Goal: Contribute content

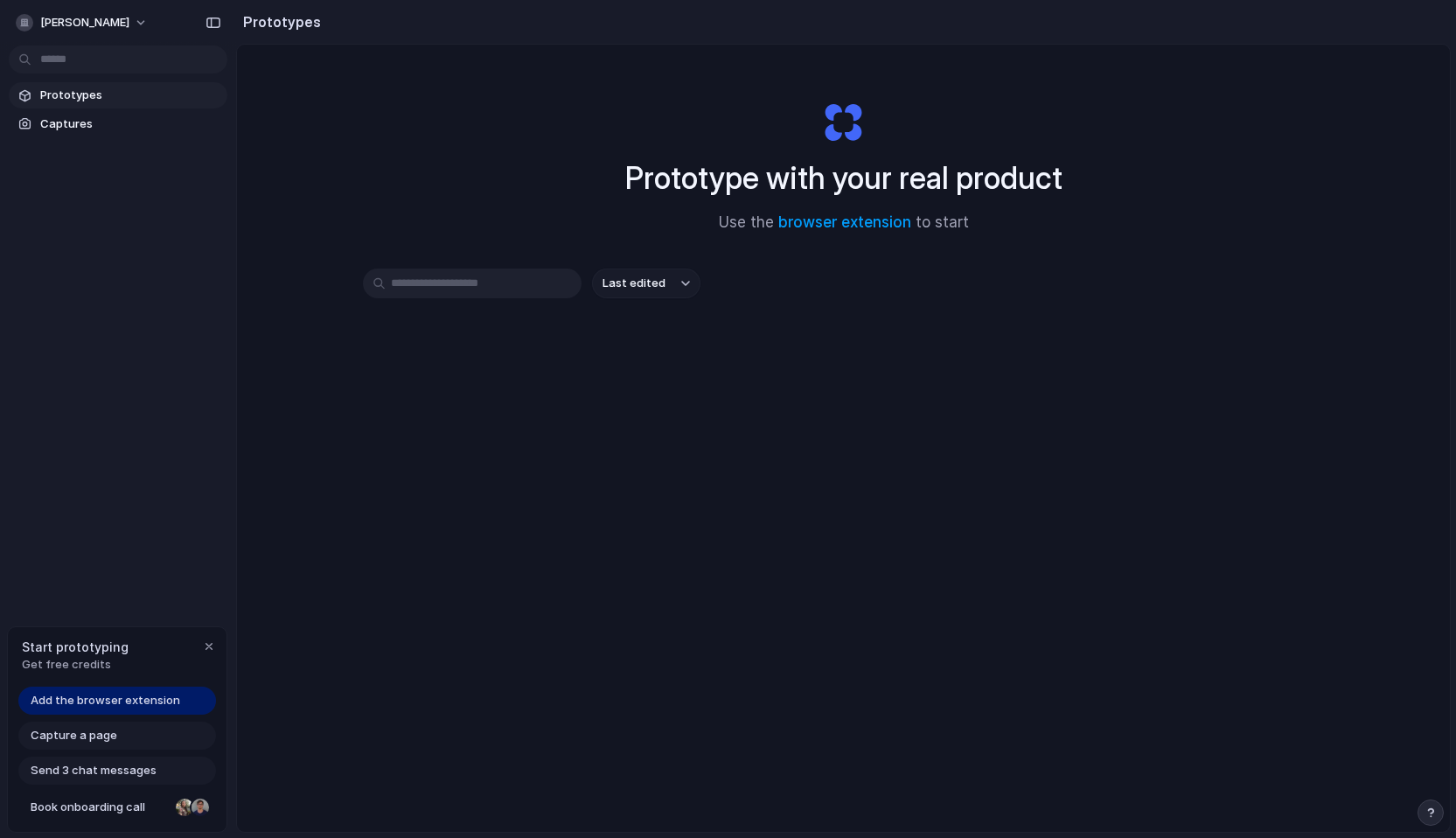
click at [66, 700] on span "Add the browser extension" at bounding box center [104, 700] width 149 height 18
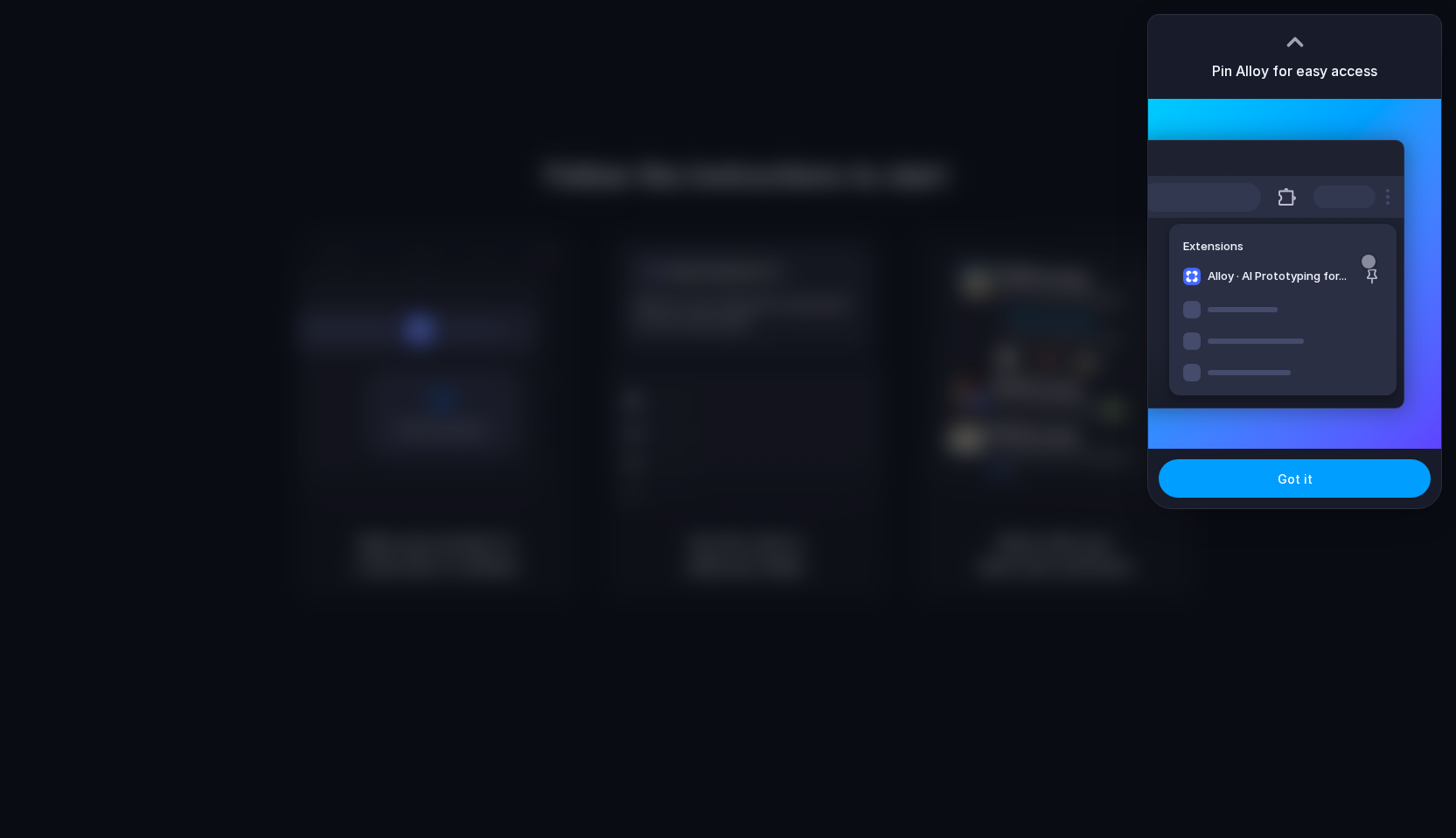
click at [1264, 477] on button "Got it" at bounding box center [1294, 478] width 272 height 38
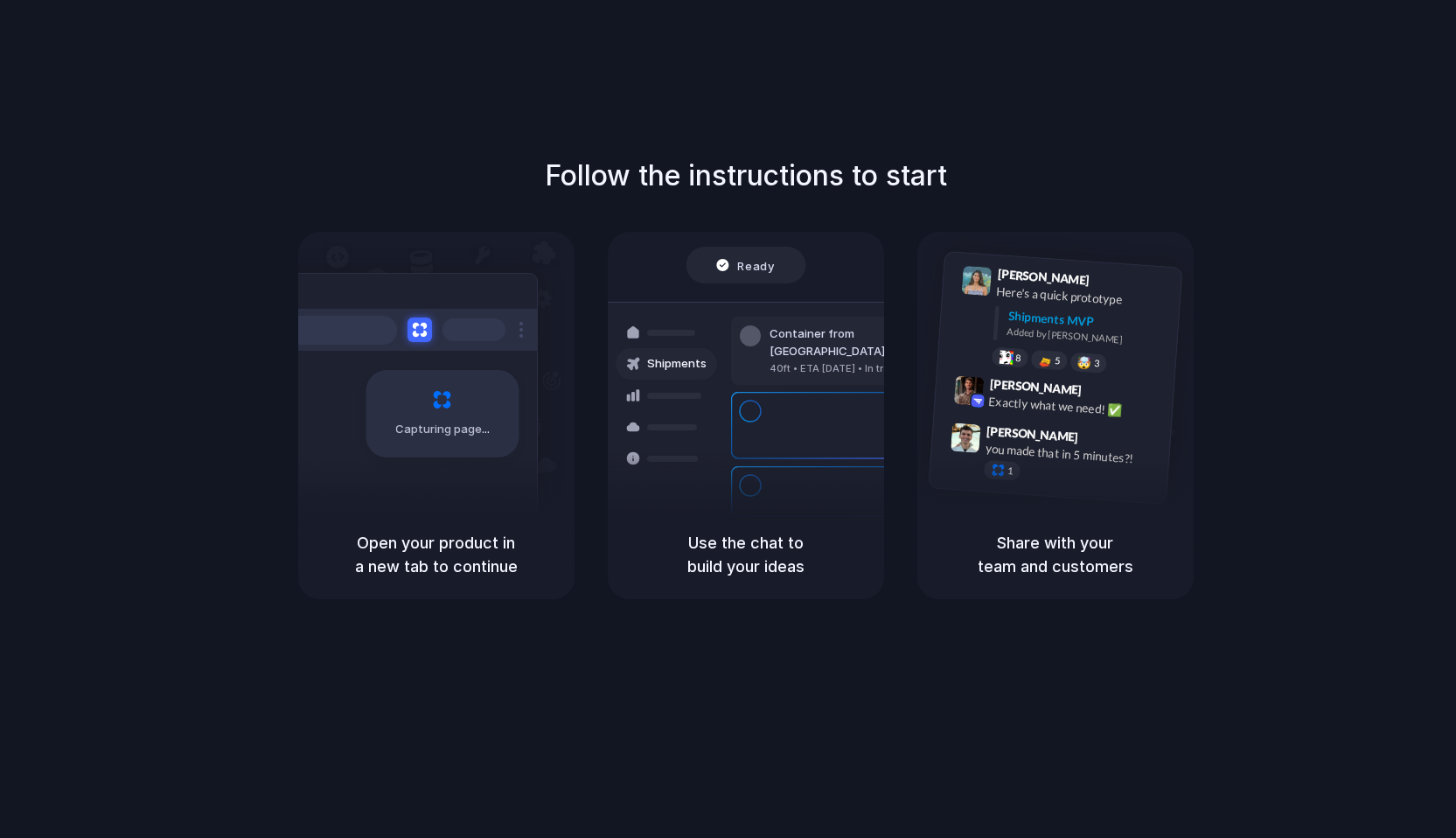
click at [1371, 252] on div "Follow the instructions to start Capturing page Open your product in a new tab …" at bounding box center [745, 377] width 1456 height 444
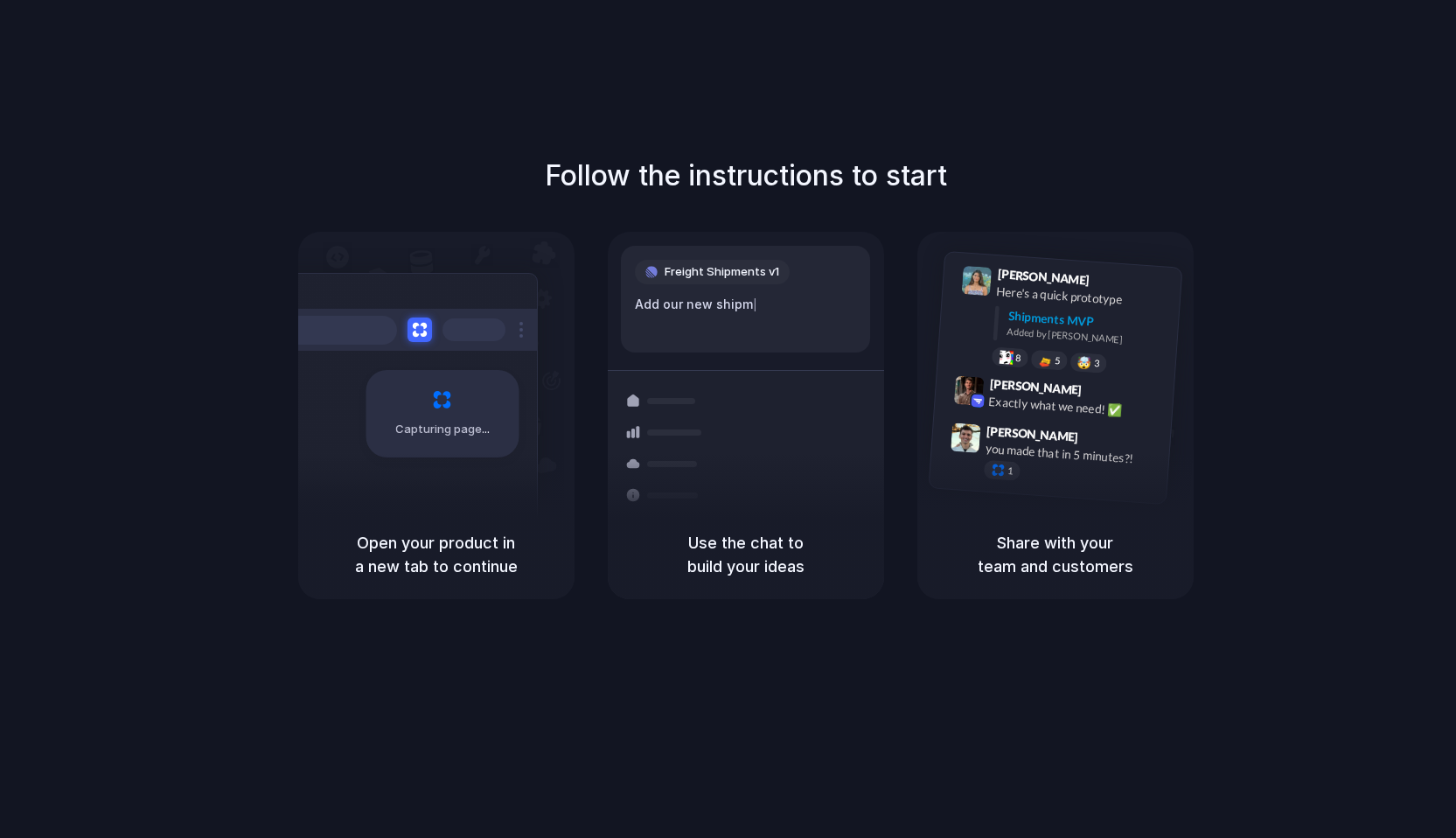
click at [467, 421] on span "Capturing page" at bounding box center [444, 429] width 98 height 18
click at [870, 440] on div "Container from Shanghai 40ft • ETA Dec 28 • In transit" at bounding box center [849, 427] width 236 height 68
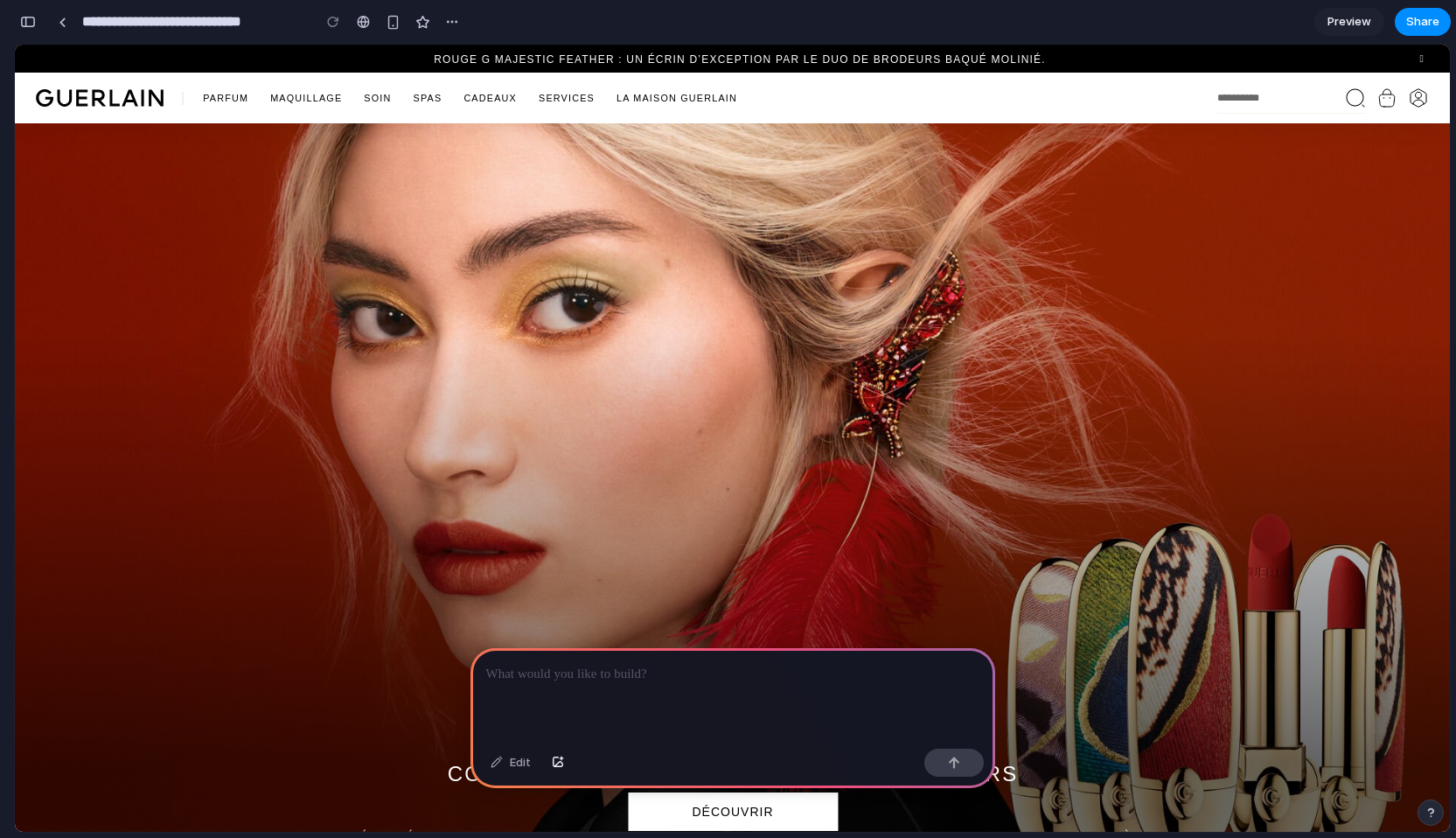
click at [564, 677] on p at bounding box center [733, 675] width 493 height 21
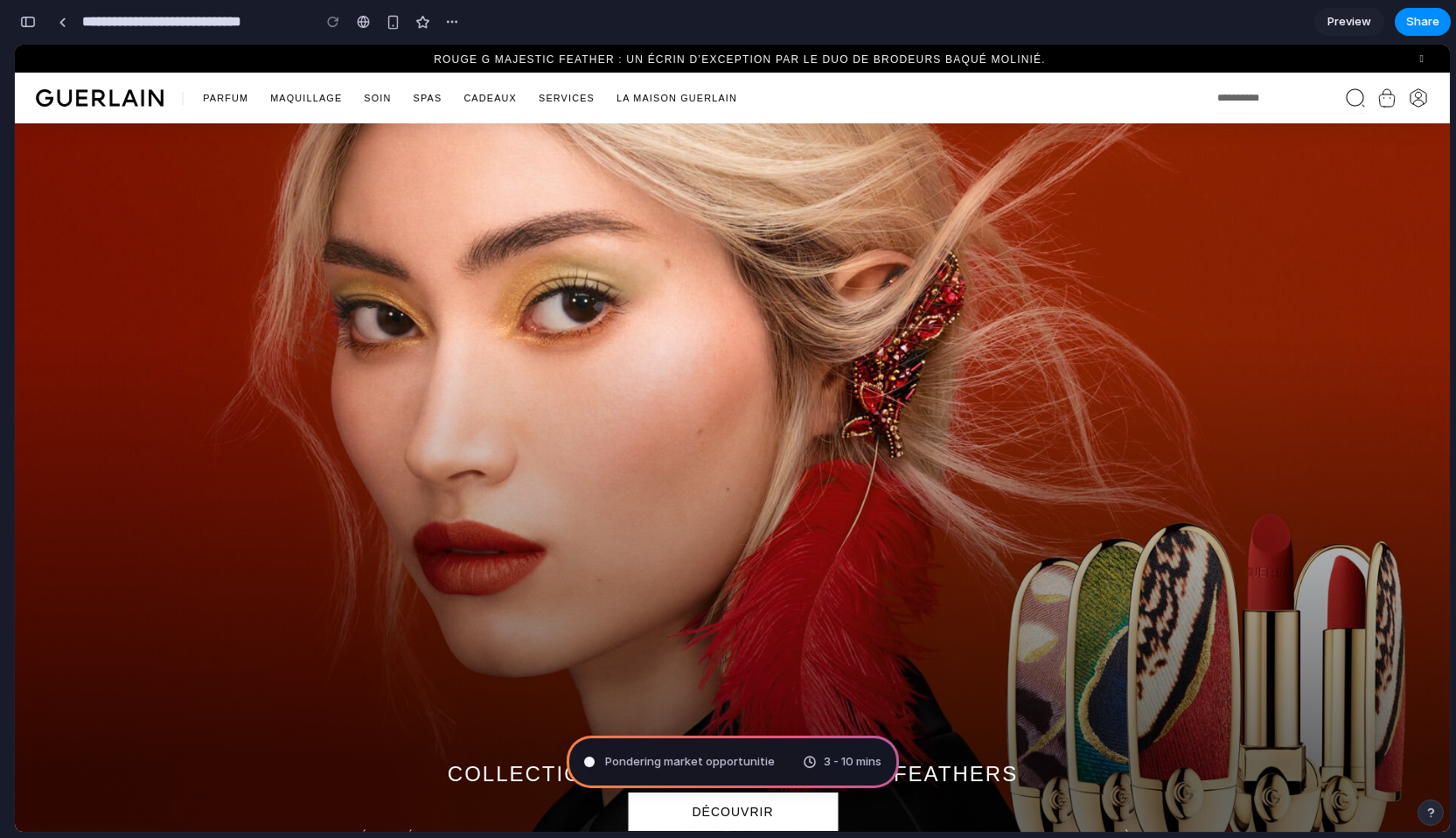
click at [839, 753] on span "3 - 10 mins" at bounding box center [852, 762] width 58 height 18
type input "**********"
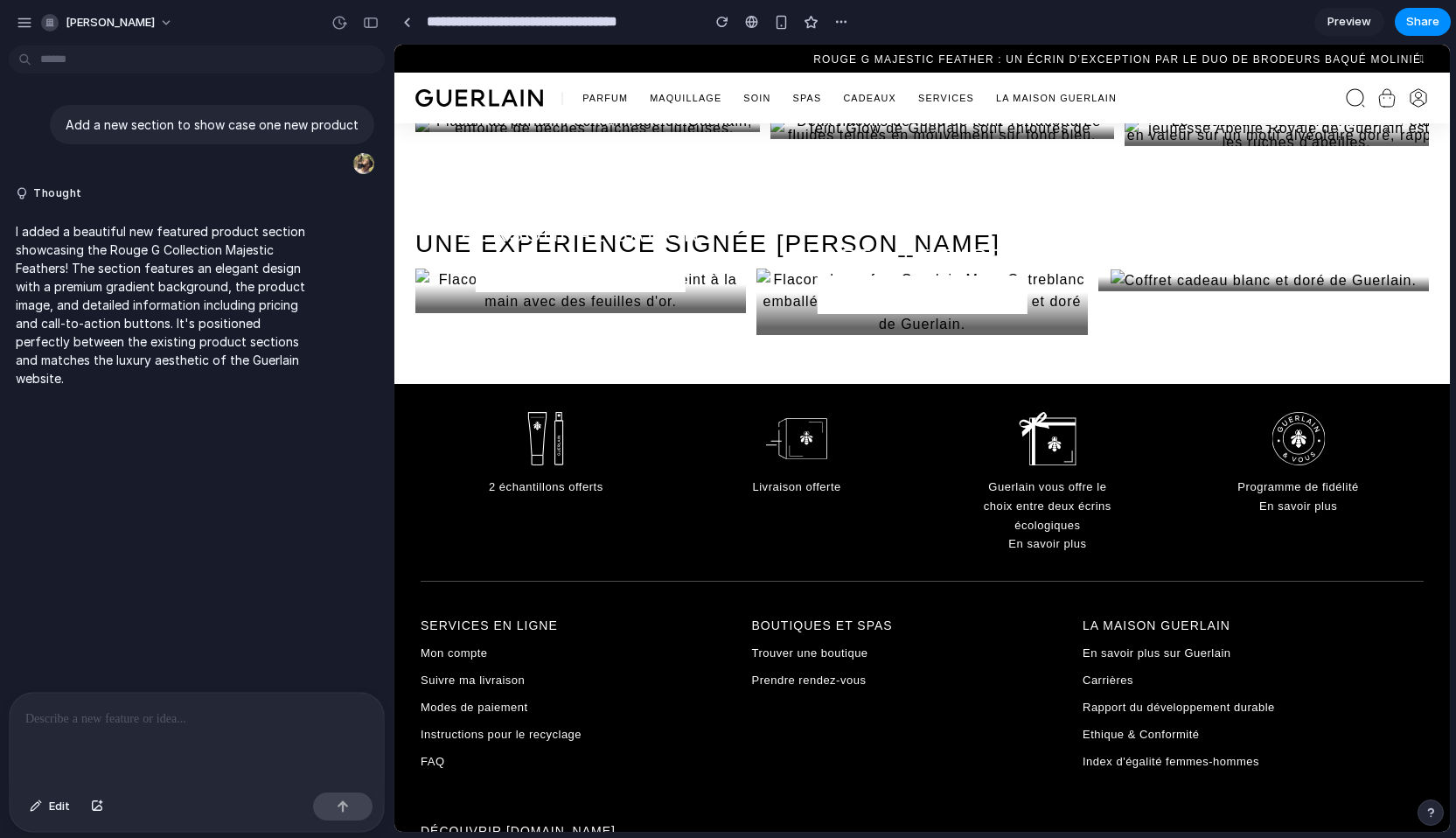
scroll to position [3145, 0]
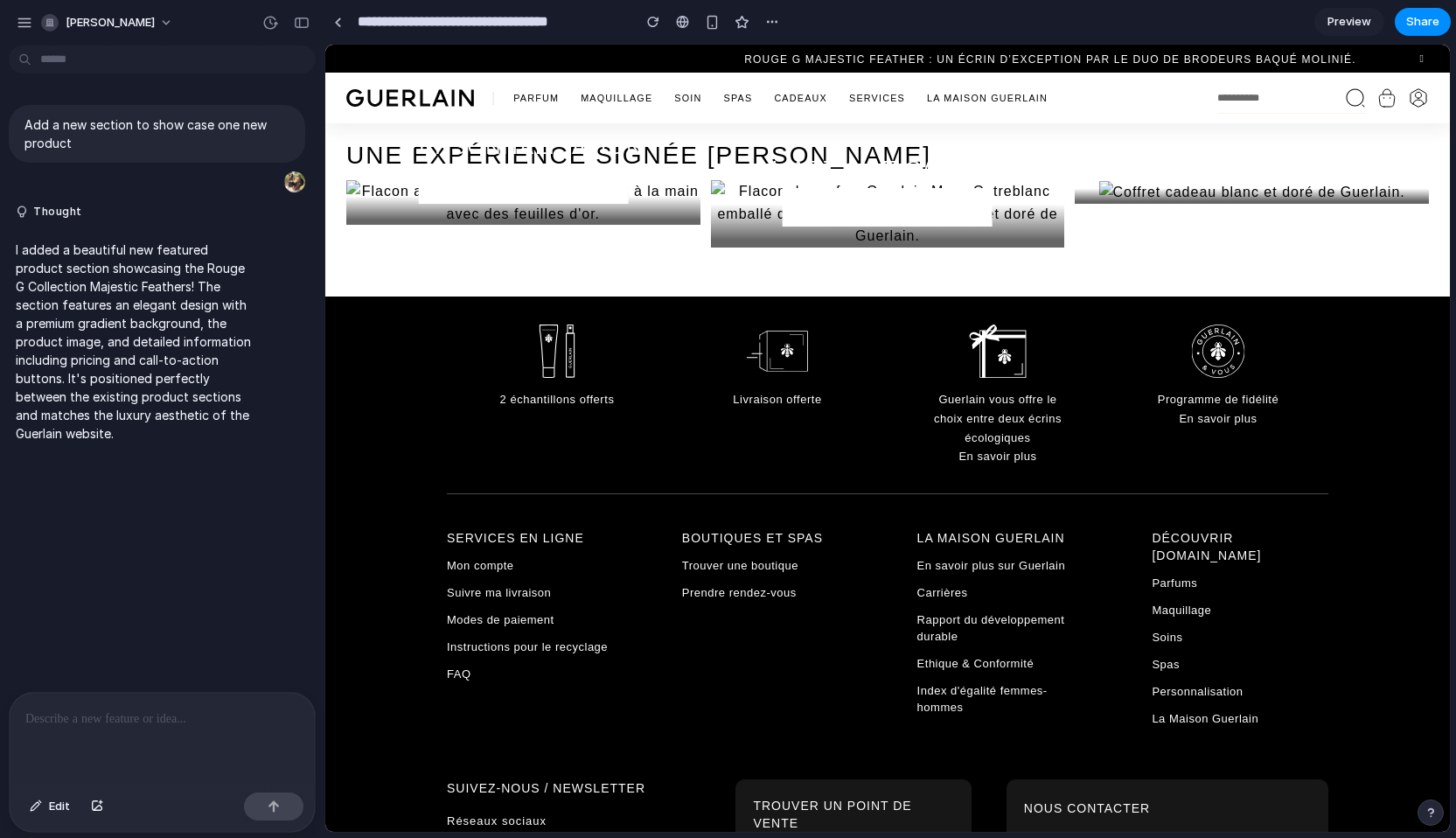
drag, startPoint x: 392, startPoint y: 279, endPoint x: 325, endPoint y: 376, distance: 117.9
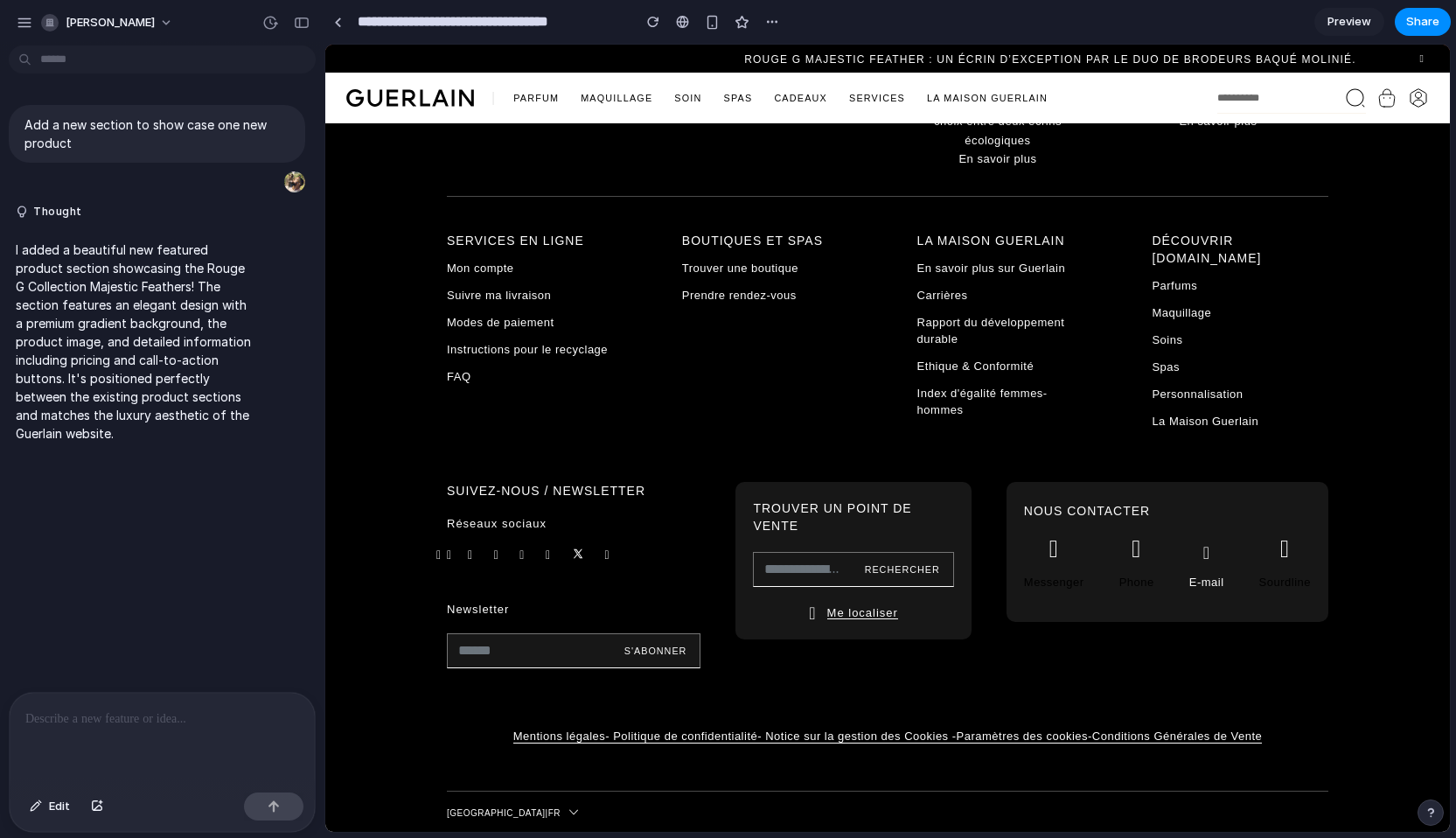
scroll to position [3608, 0]
click at [222, 734] on div at bounding box center [162, 738] width 305 height 93
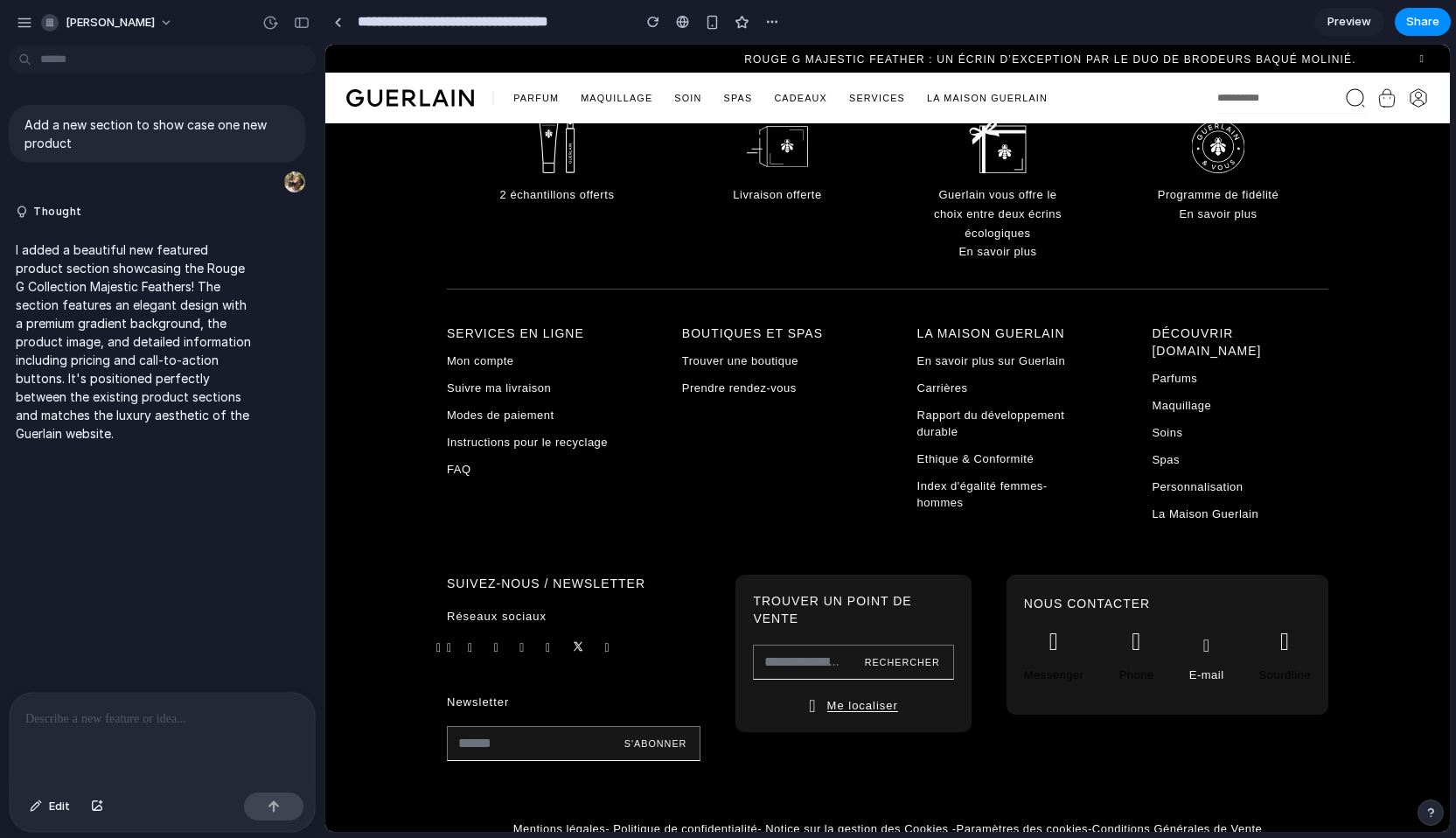
scroll to position [3388, 0]
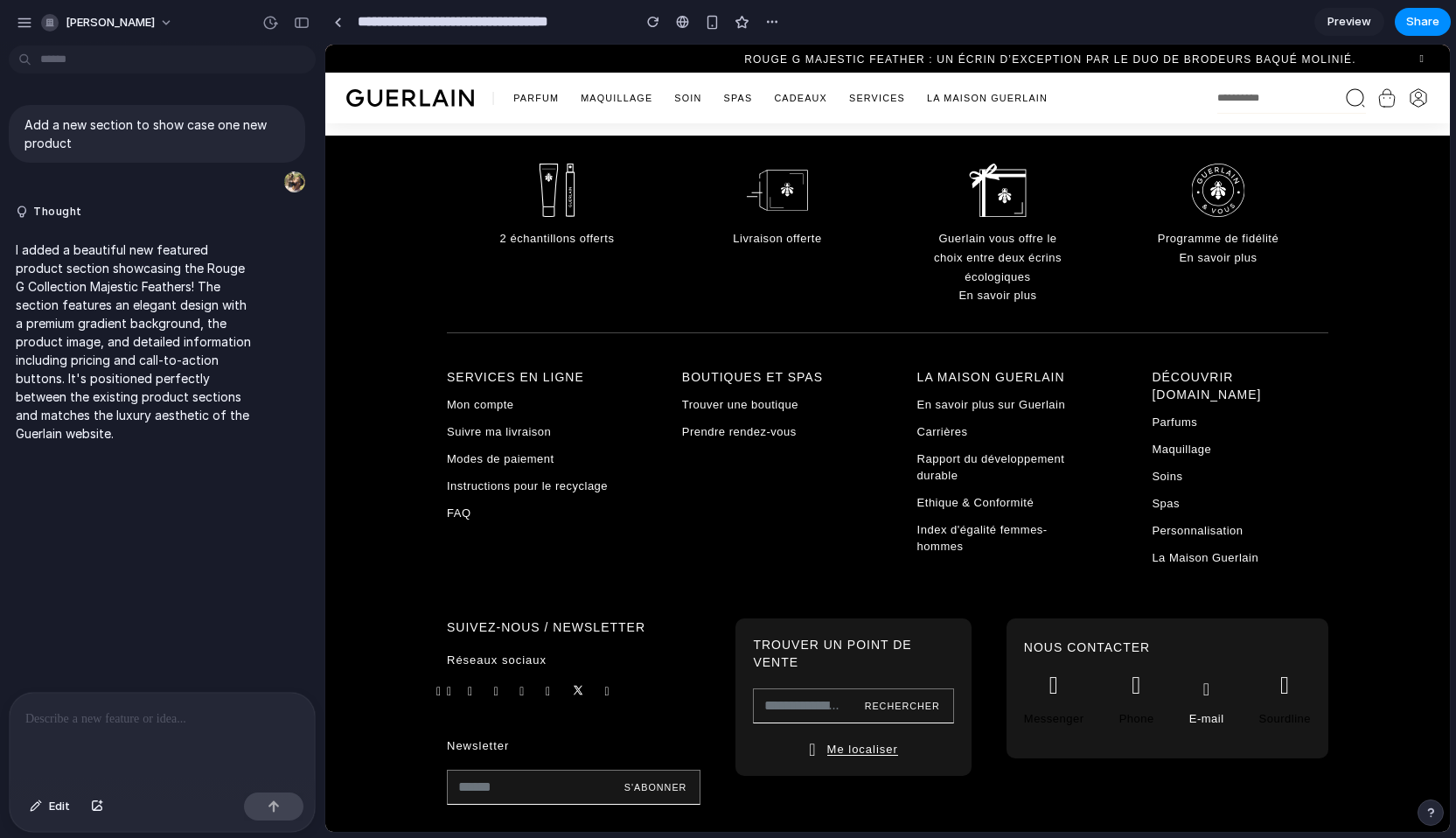
click at [186, 713] on p at bounding box center [162, 719] width 274 height 21
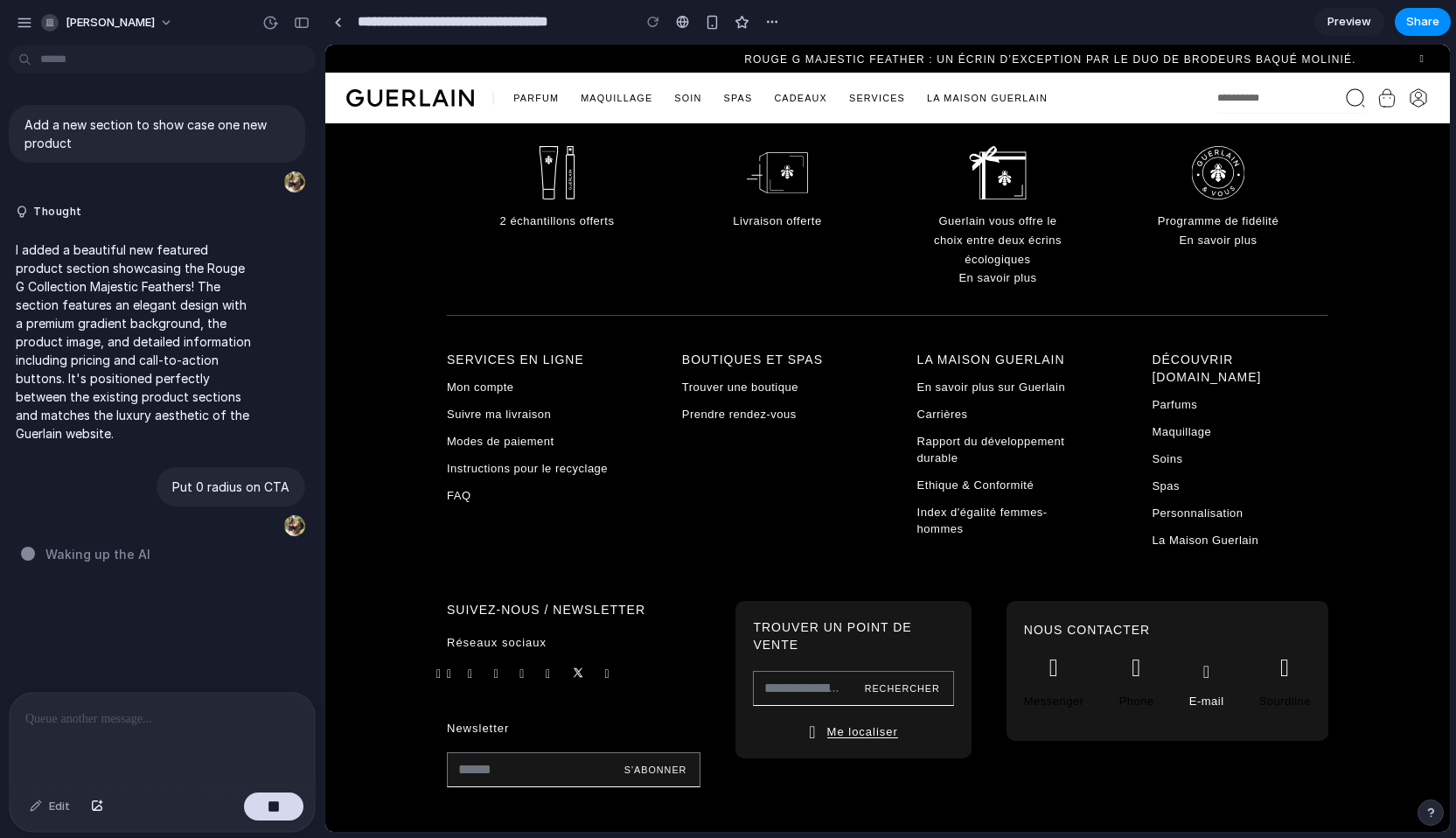
scroll to position [3403, 0]
